Goal: Task Accomplishment & Management: Use online tool/utility

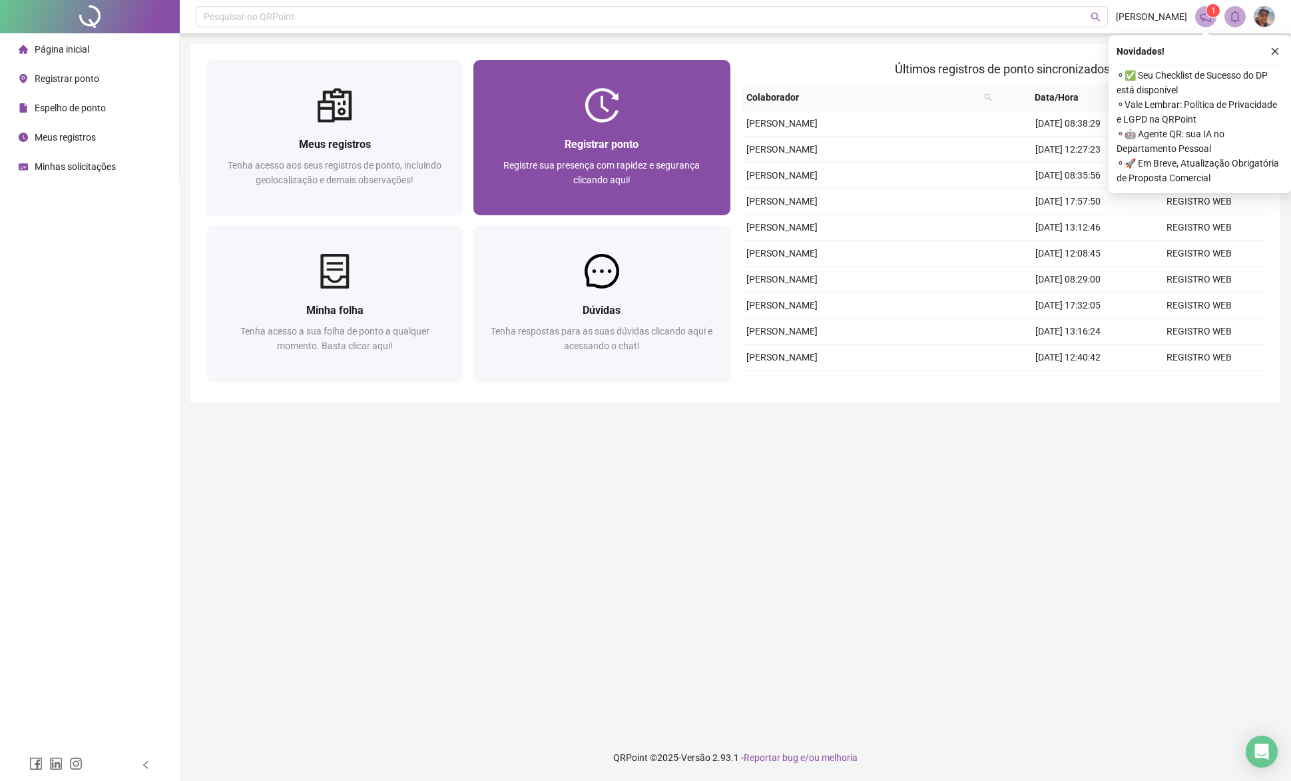
click at [575, 112] on div at bounding box center [601, 105] width 256 height 35
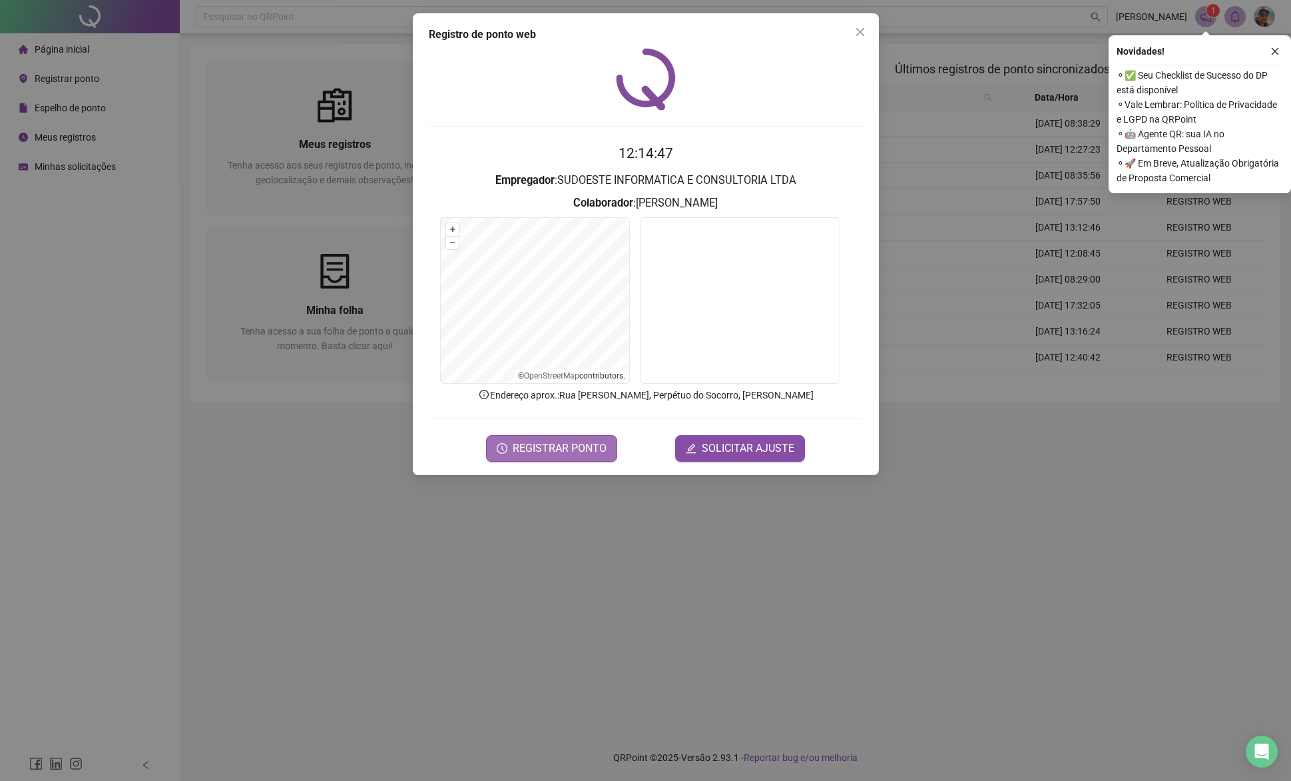
click at [576, 458] on button "REGISTRAR PONTO" at bounding box center [551, 448] width 131 height 27
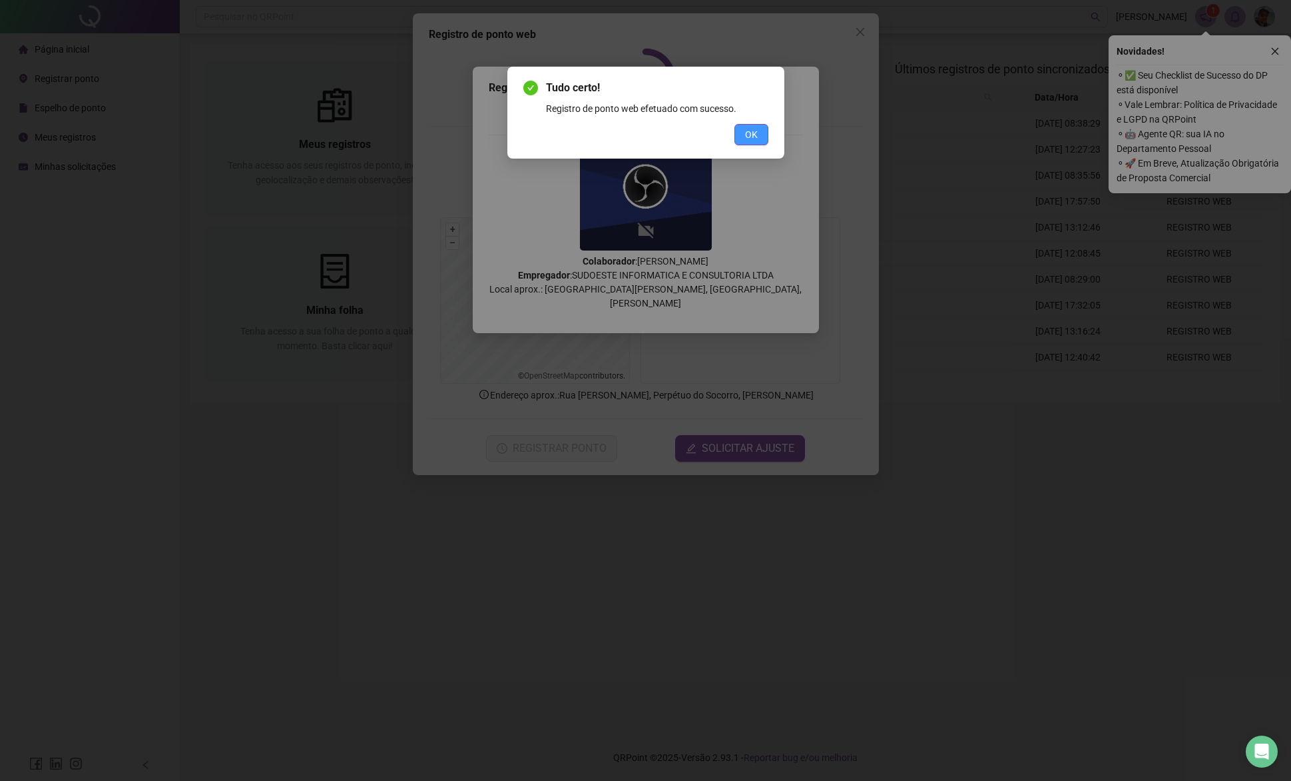
click at [755, 142] on button "OK" at bounding box center [752, 134] width 34 height 21
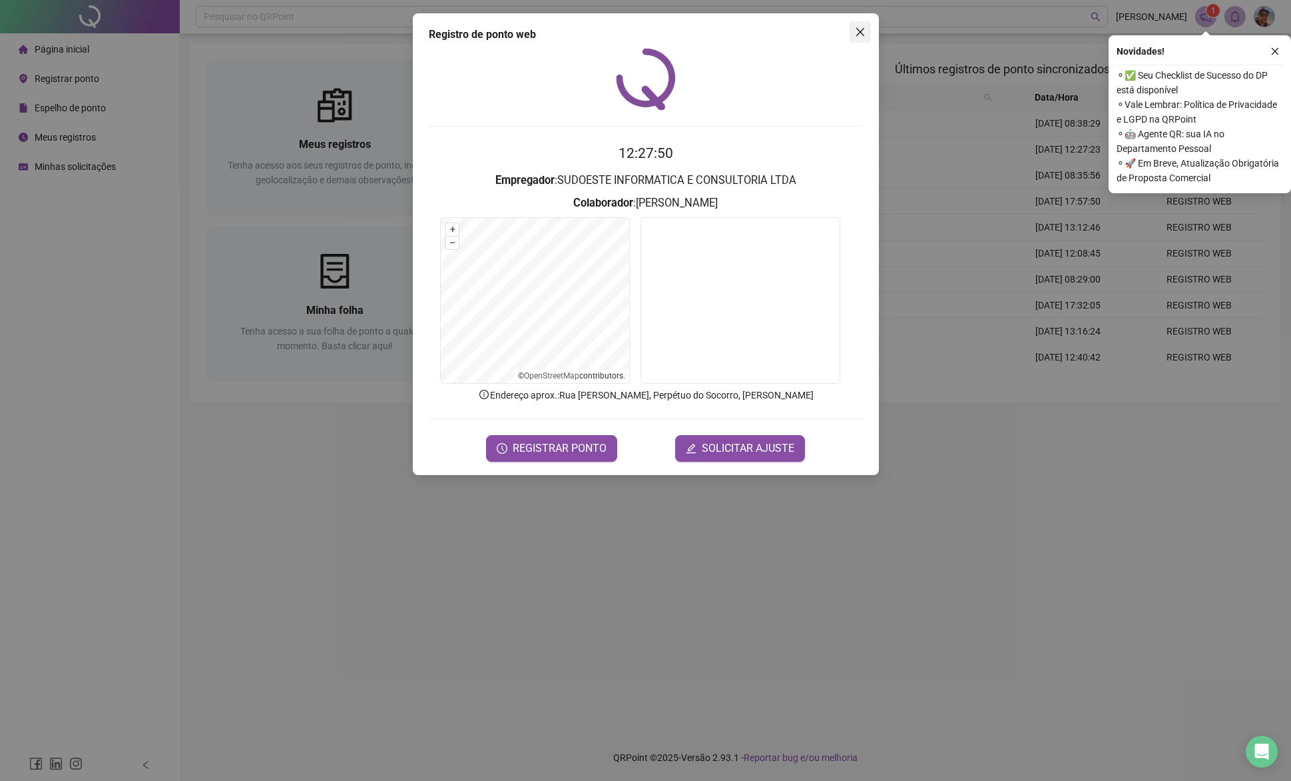
click at [862, 25] on button "Close" at bounding box center [860, 31] width 21 height 21
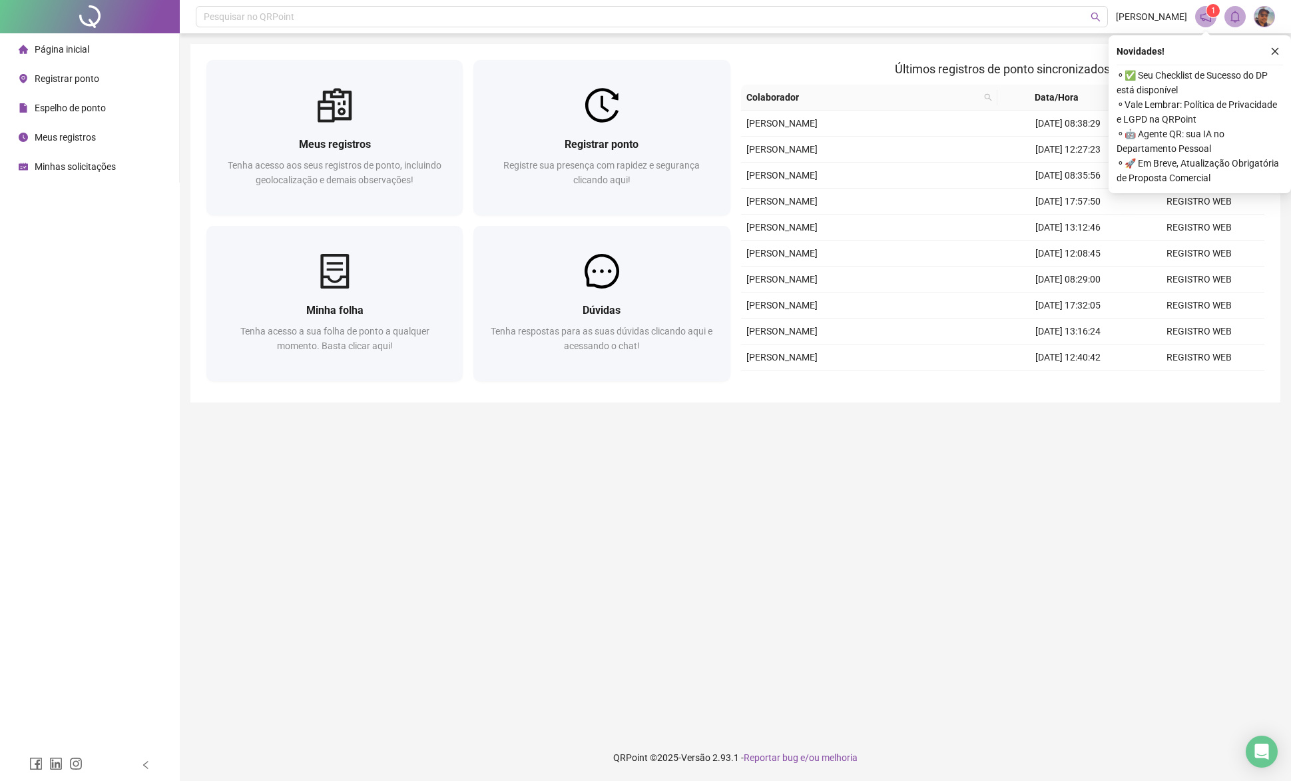
click at [106, 105] on span "Espelho de ponto" at bounding box center [70, 108] width 71 height 11
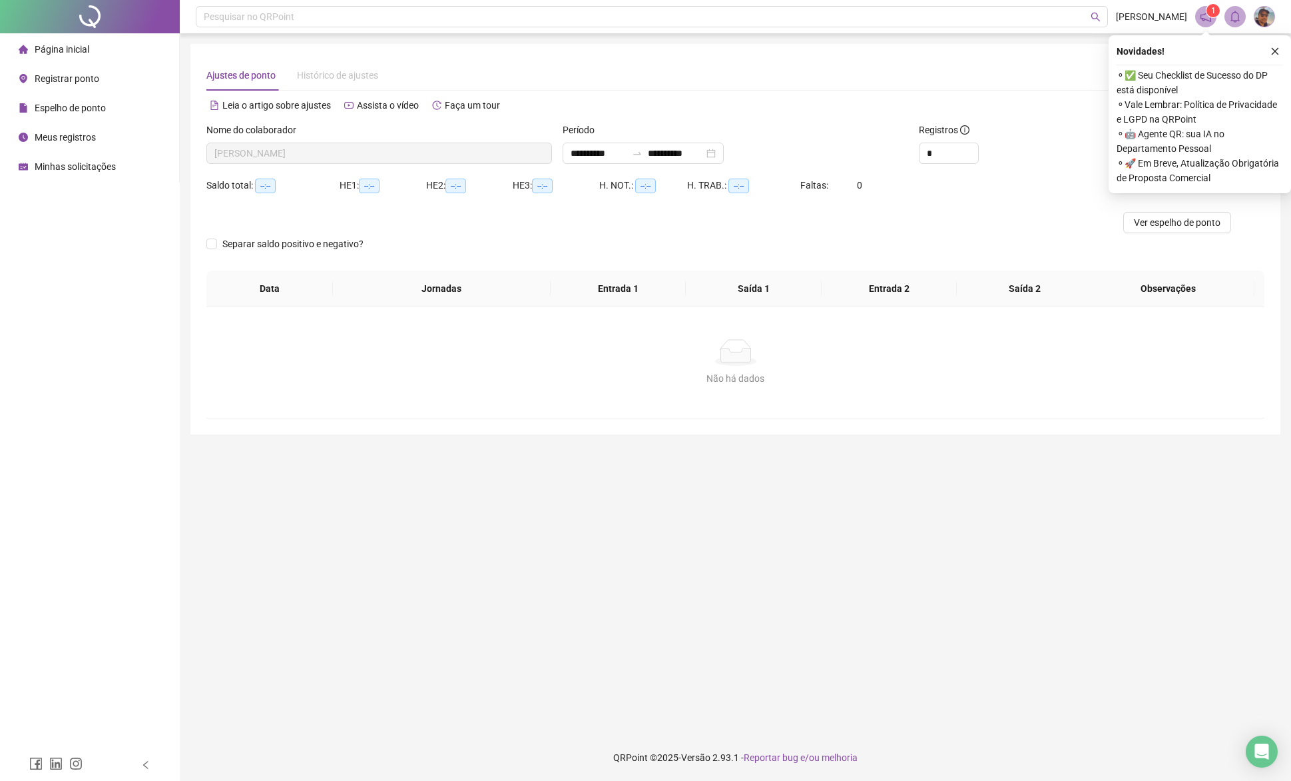
type input "**********"
click at [55, 44] on span "Página inicial" at bounding box center [62, 49] width 55 height 11
